Goal: Information Seeking & Learning: Find specific fact

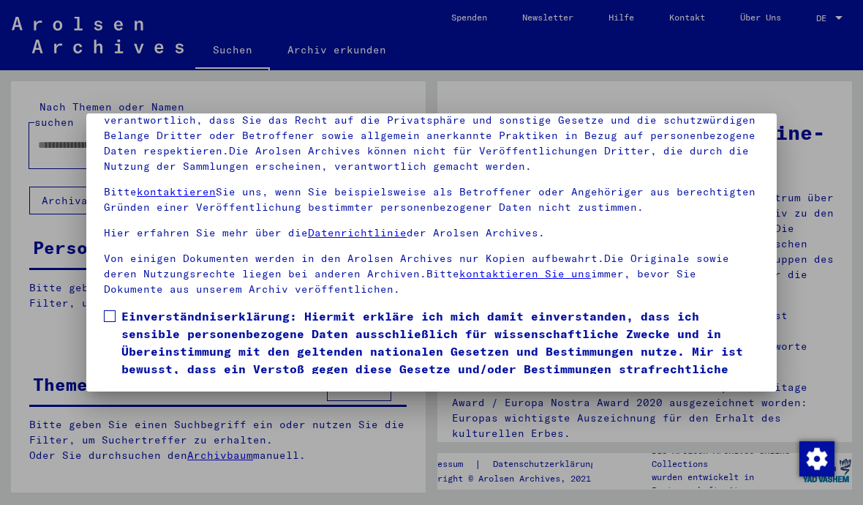
scroll to position [165, 0]
click at [118, 307] on label "Einverständniserklärung: Hiermit erkläre ich mich damit einverstanden, dass ich…" at bounding box center [431, 351] width 655 height 88
click at [162, 402] on button "Ich stimme zu" at bounding box center [159, 416] width 110 height 28
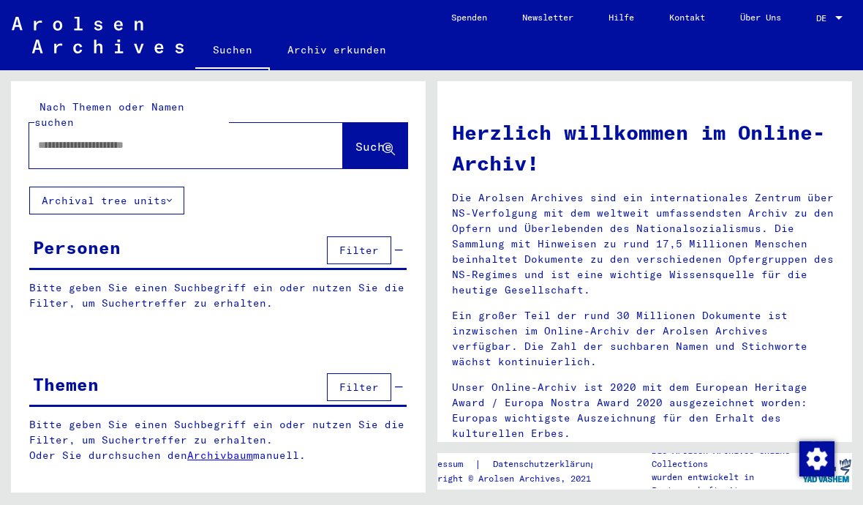
click at [129, 138] on input "text" at bounding box center [168, 145] width 261 height 15
type input "******"
click at [373, 145] on button "Suche" at bounding box center [375, 145] width 64 height 45
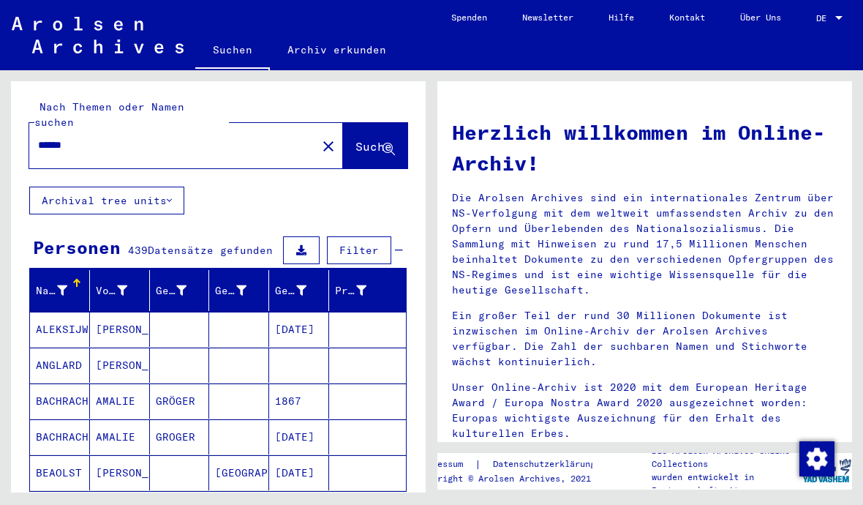
click at [67, 285] on icon at bounding box center [62, 290] width 10 height 10
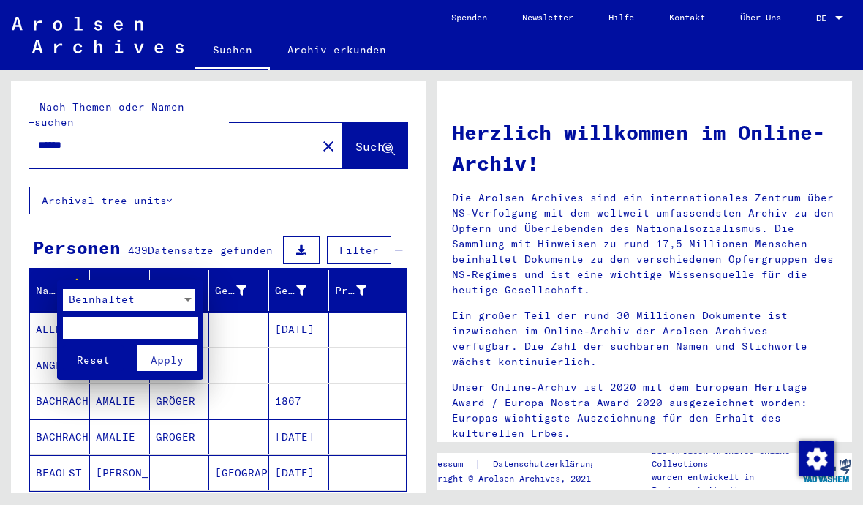
click at [116, 301] on span "Beinhaltet" at bounding box center [102, 299] width 66 height 13
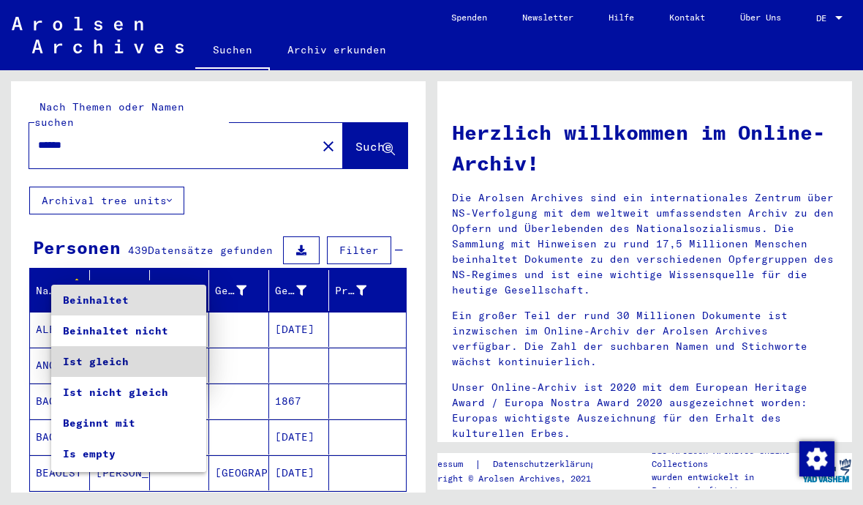
click at [118, 362] on span "Ist gleich" at bounding box center [129, 361] width 132 height 31
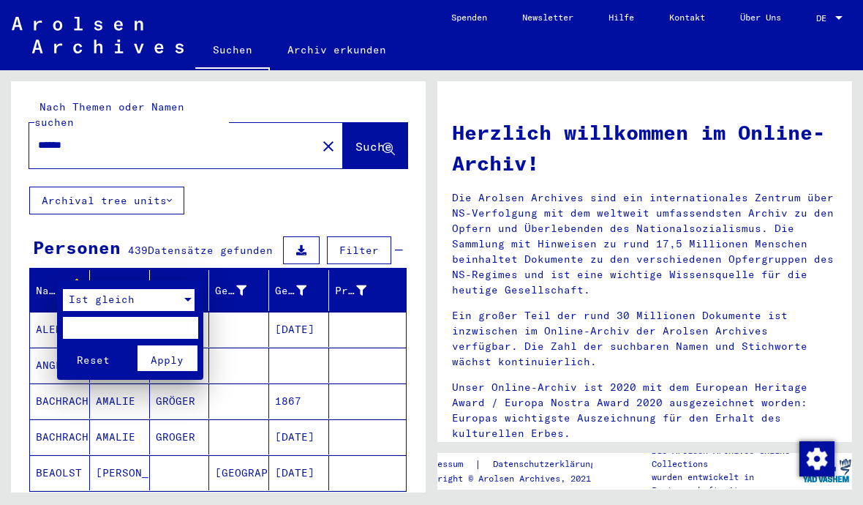
click at [127, 323] on input "text" at bounding box center [130, 328] width 135 height 22
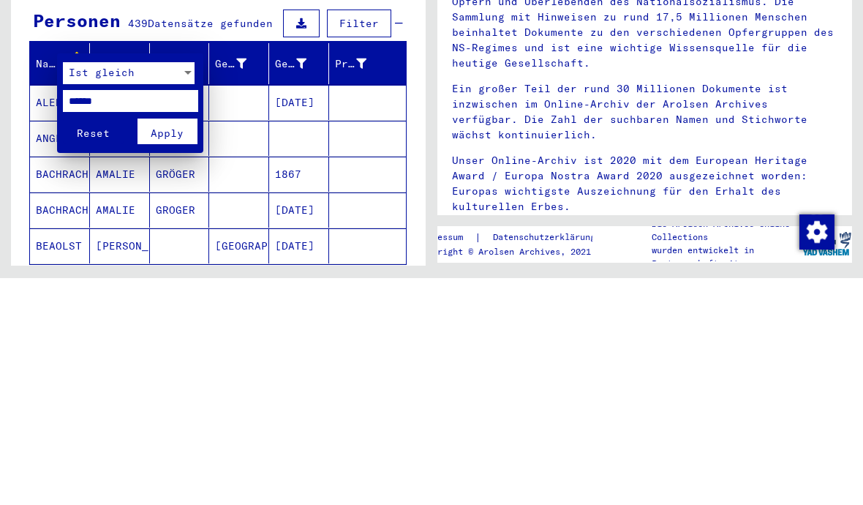
type input "******"
click at [173, 353] on span "Apply" at bounding box center [167, 359] width 33 height 13
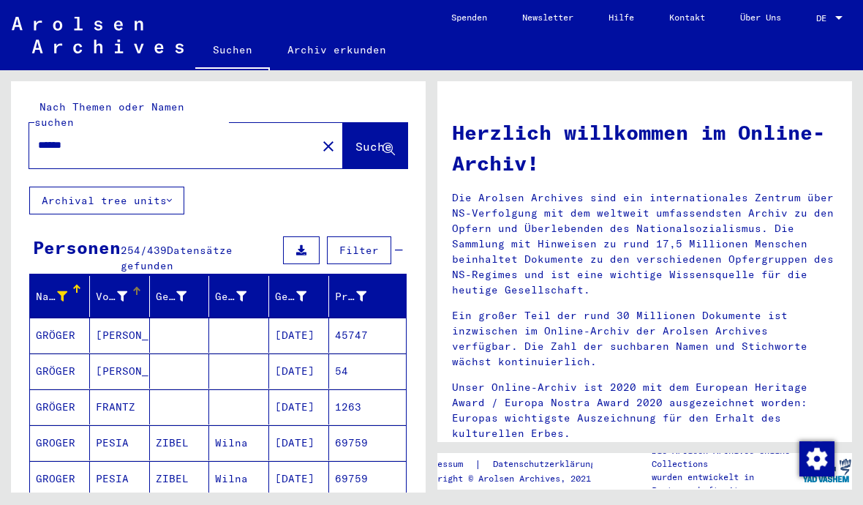
click at [121, 292] on div "Vorname" at bounding box center [122, 296] width 53 height 23
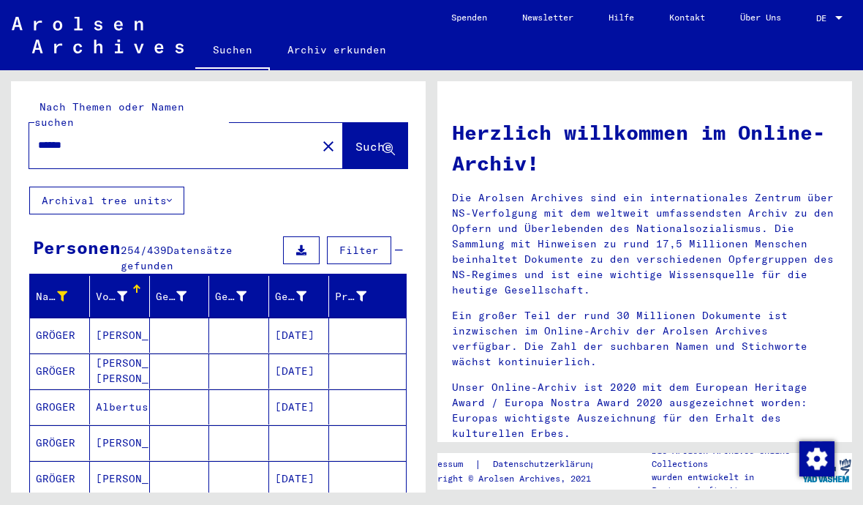
click at [124, 289] on div at bounding box center [122, 296] width 10 height 15
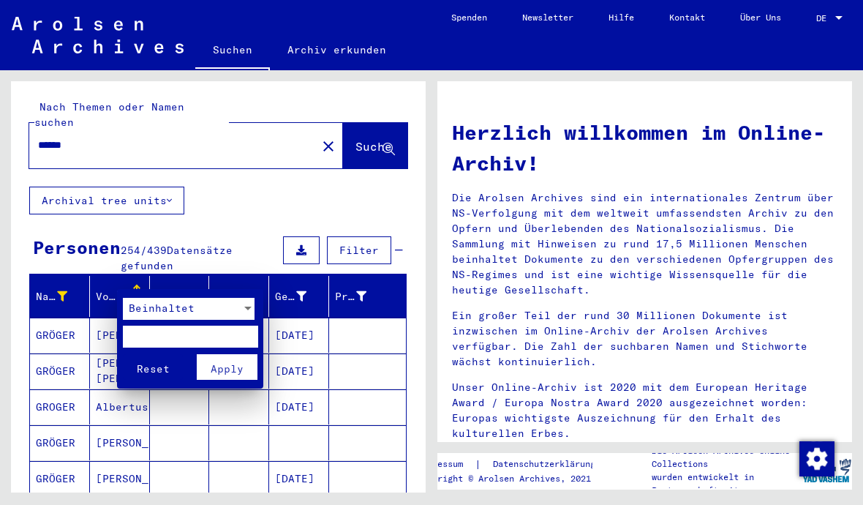
click at [176, 308] on span "Beinhaltet" at bounding box center [162, 307] width 66 height 13
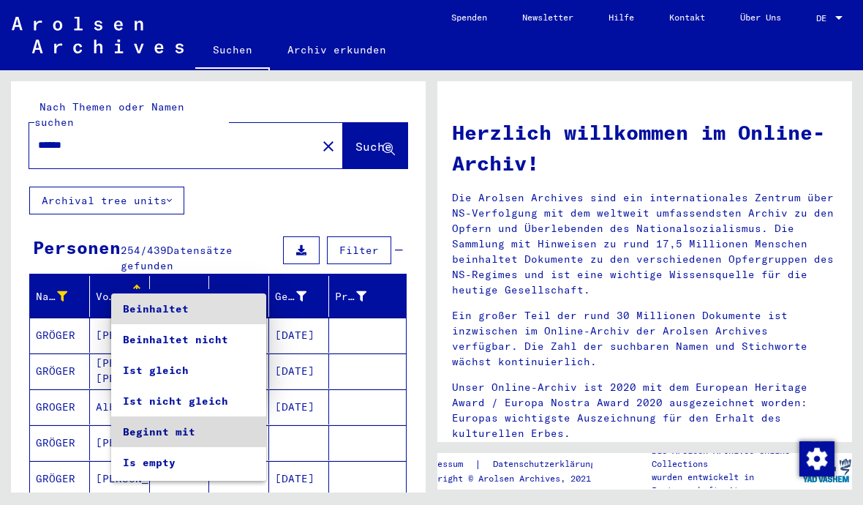
click at [176, 437] on span "Beginnt mit" at bounding box center [189, 431] width 132 height 31
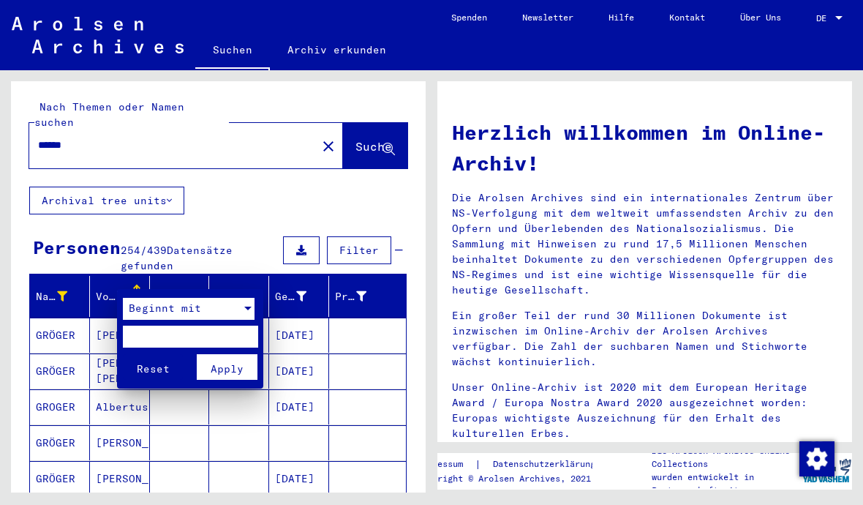
click at [166, 335] on input "text" at bounding box center [190, 336] width 135 height 22
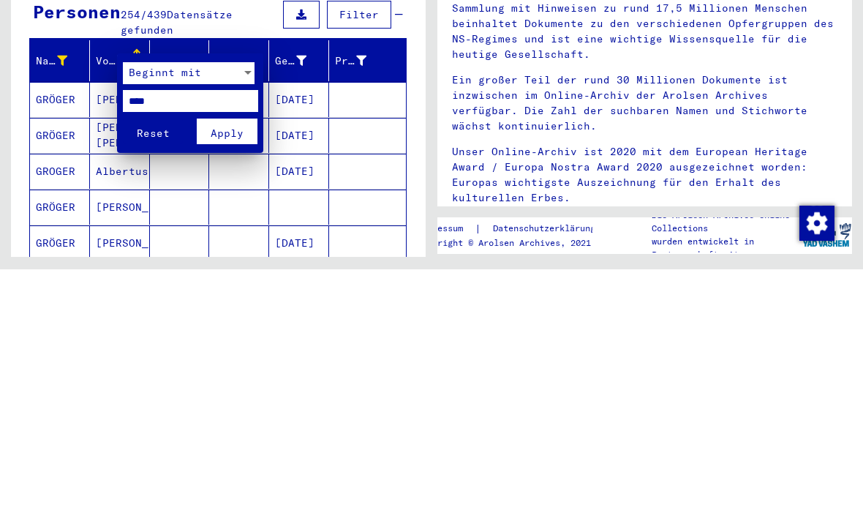
type input "****"
click at [241, 362] on span "Apply" at bounding box center [227, 368] width 33 height 13
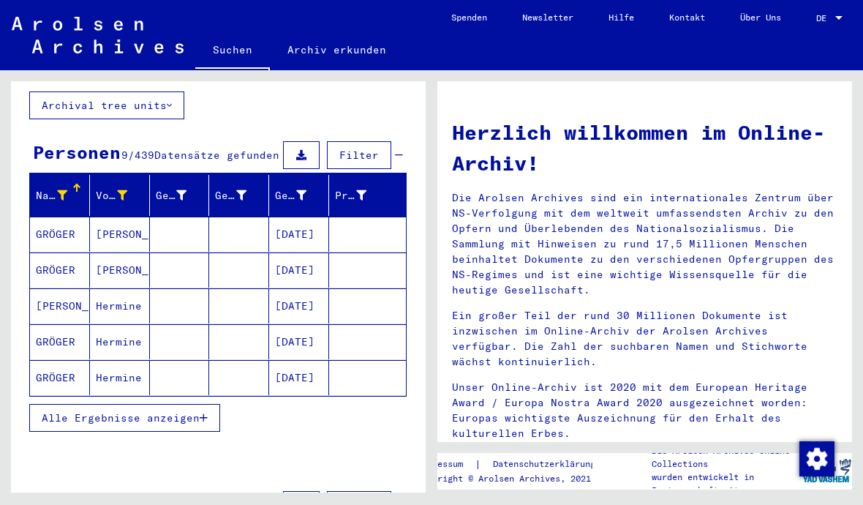
scroll to position [97, 0]
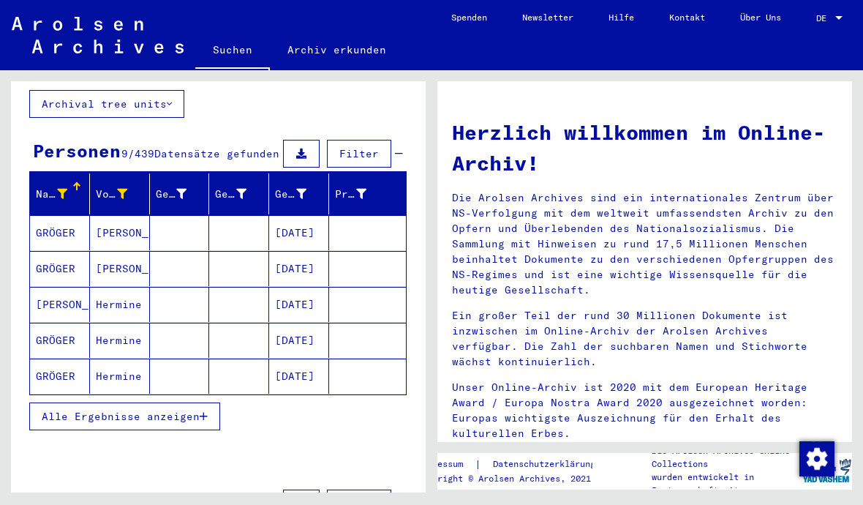
click at [359, 293] on mat-cell at bounding box center [367, 304] width 77 height 35
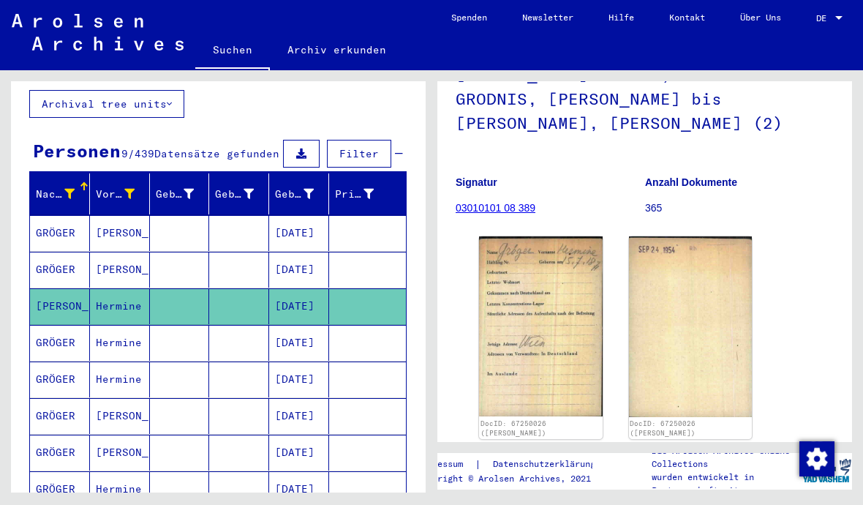
scroll to position [146, 0]
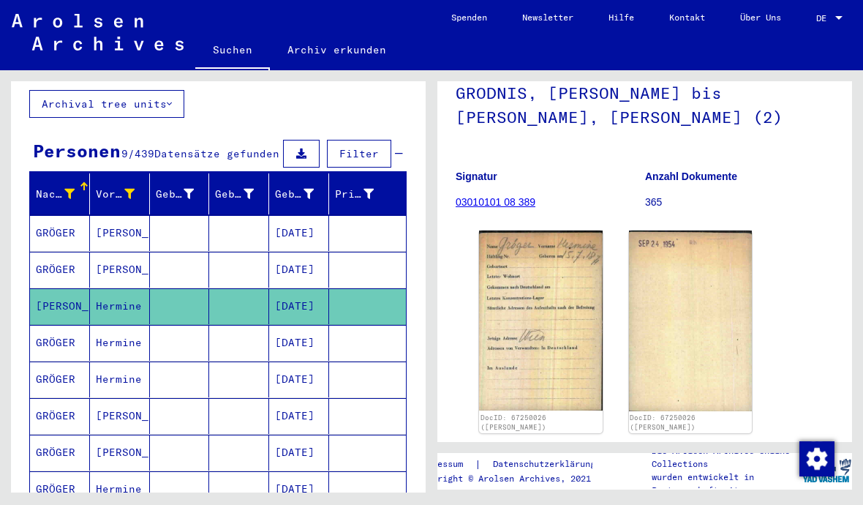
click at [565, 276] on img at bounding box center [541, 319] width 124 height 179
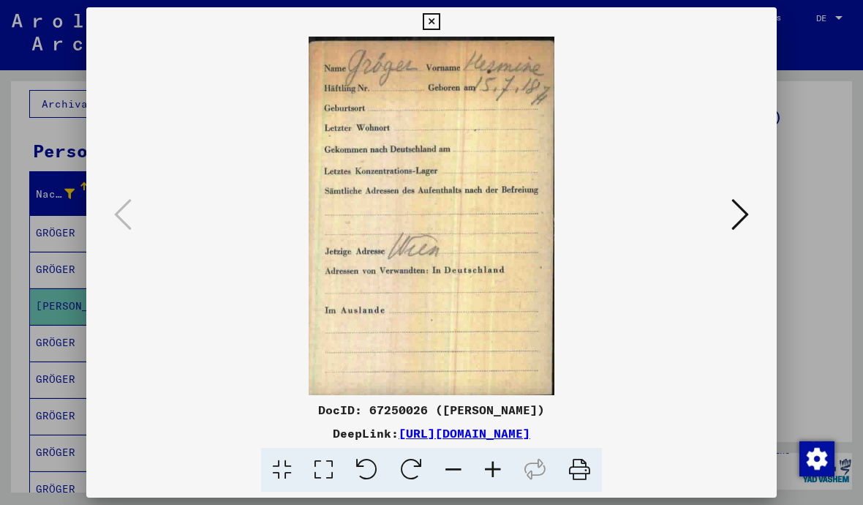
click at [440, 29] on icon at bounding box center [431, 22] width 17 height 18
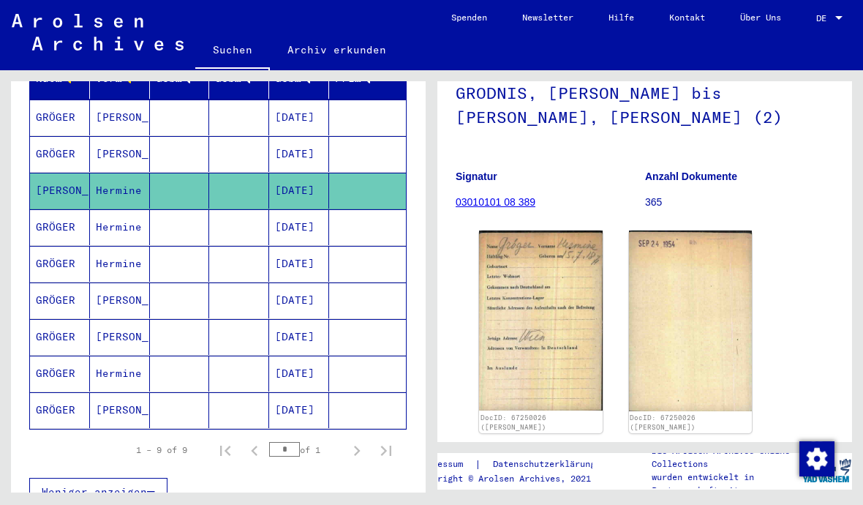
scroll to position [214, 0]
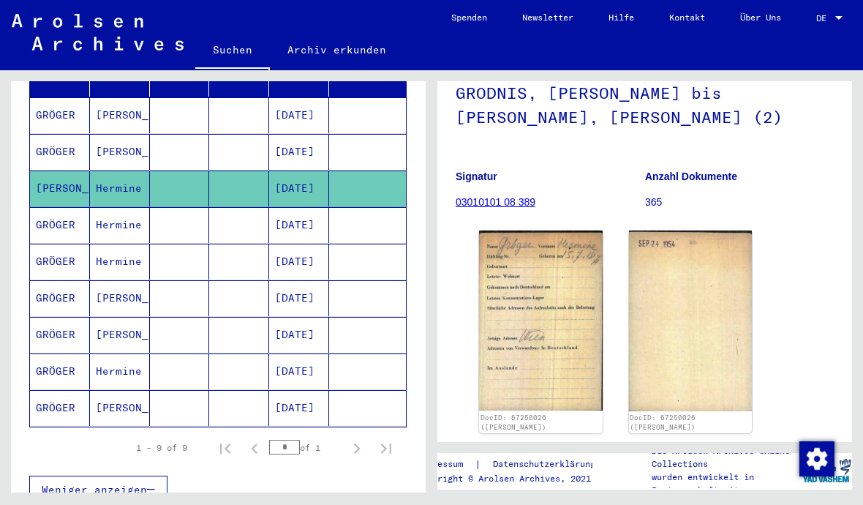
click at [353, 353] on mat-cell at bounding box center [367, 371] width 77 height 36
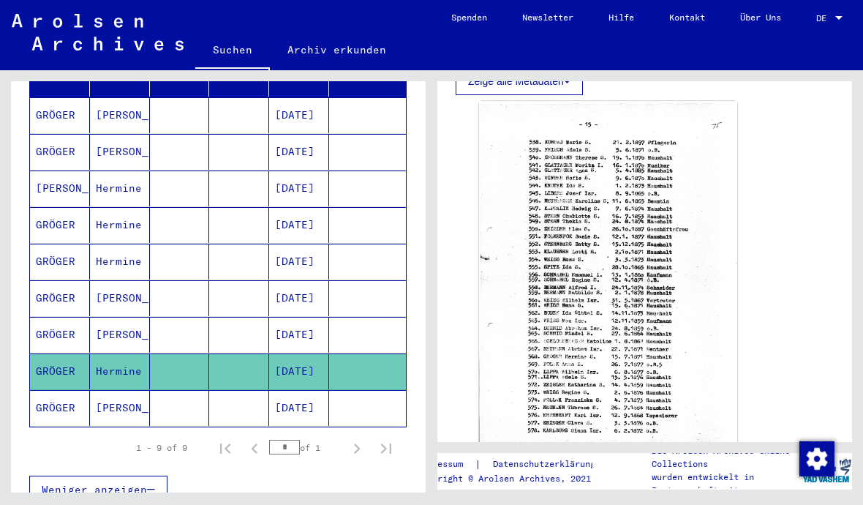
scroll to position [371, 0]
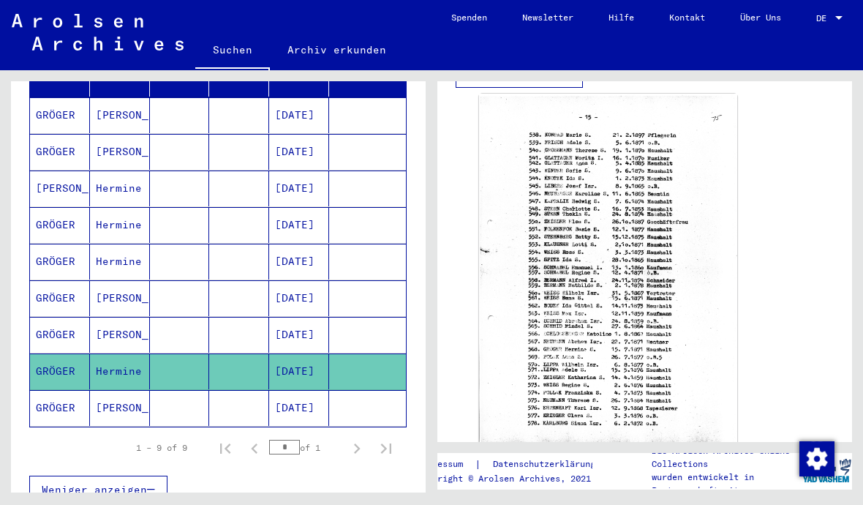
click at [609, 193] on img at bounding box center [608, 271] width 258 height 355
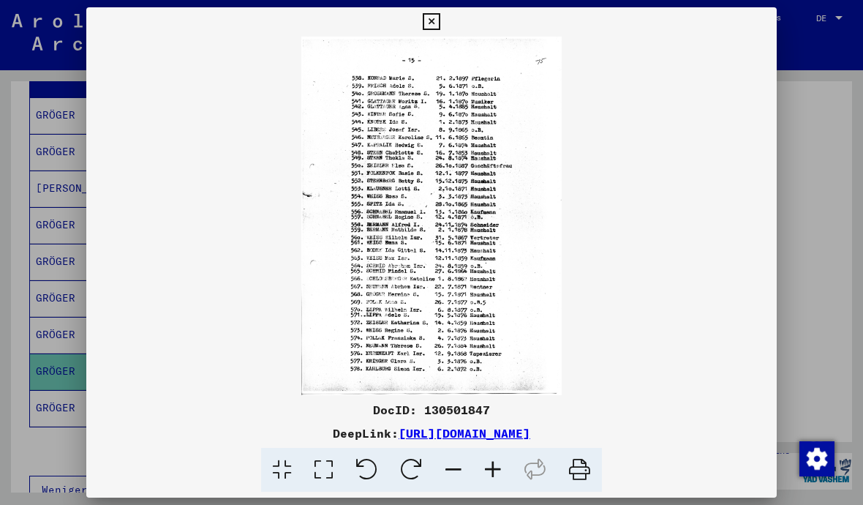
click at [436, 247] on img at bounding box center [431, 216] width 690 height 358
click at [451, 242] on img at bounding box center [431, 216] width 690 height 358
click at [440, 28] on icon at bounding box center [431, 22] width 17 height 18
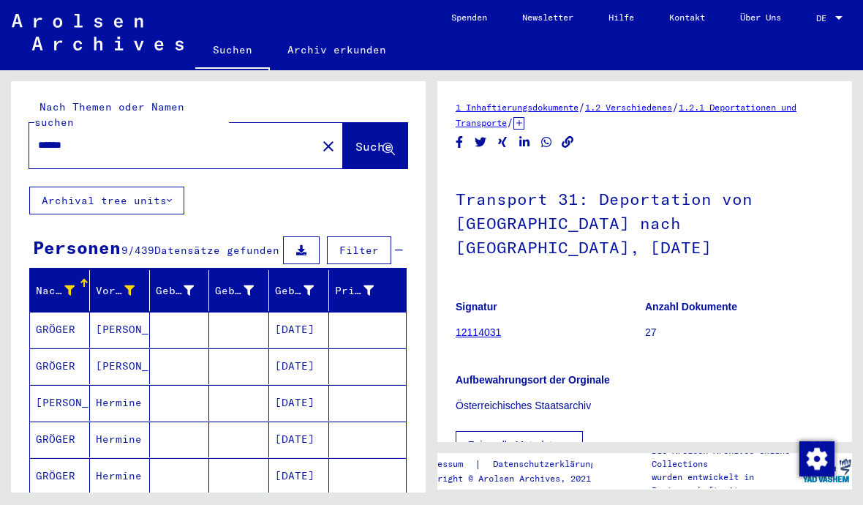
scroll to position [0, 0]
